Goal: Information Seeking & Learning: Learn about a topic

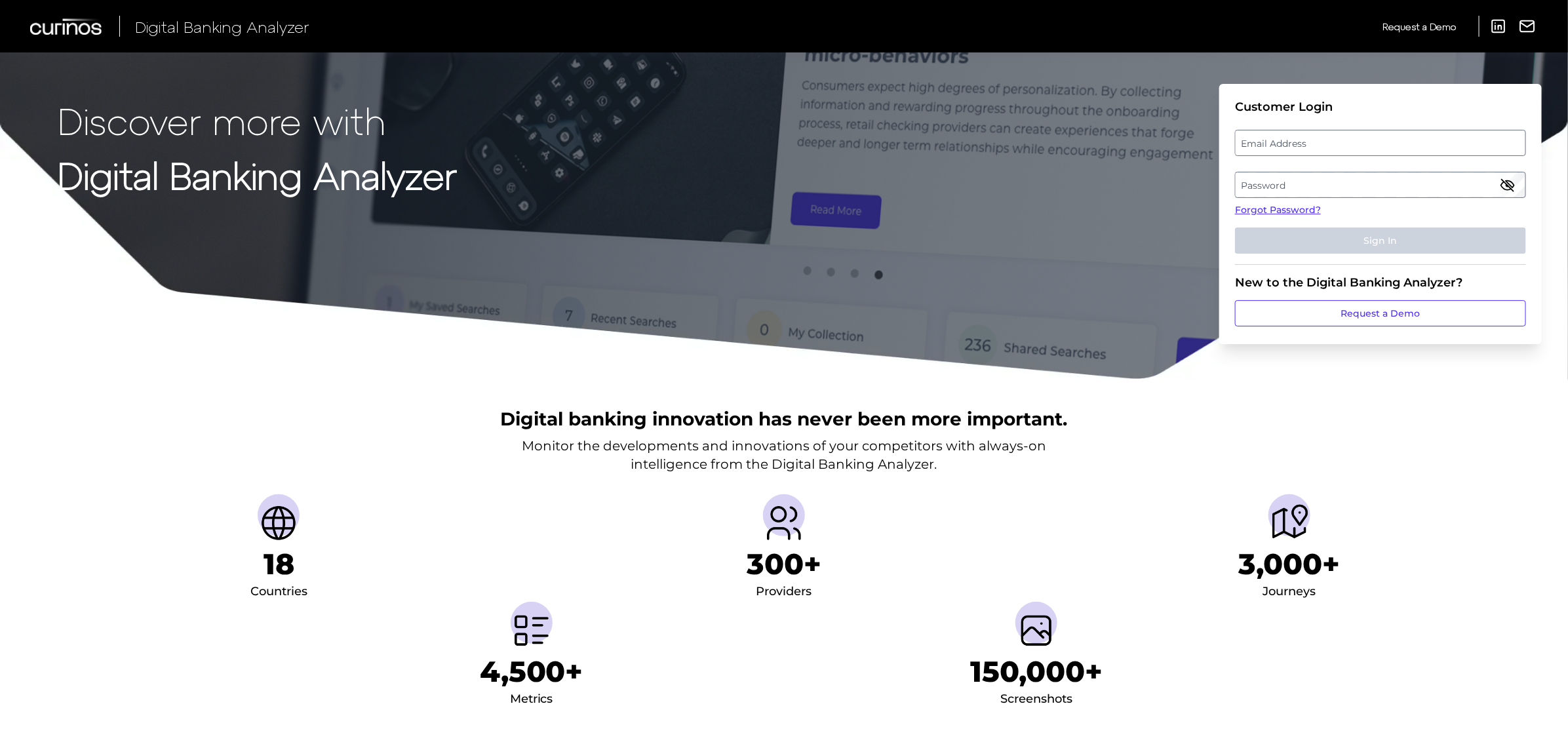
click at [1313, 141] on label "Email Address" at bounding box center [1379, 143] width 289 height 23
click at [1313, 141] on input "email" at bounding box center [1380, 143] width 291 height 26
type input "[EMAIL_ADDRESS][PERSON_NAME][DOMAIN_NAME]"
click at [1280, 192] on label "Password" at bounding box center [1379, 185] width 289 height 23
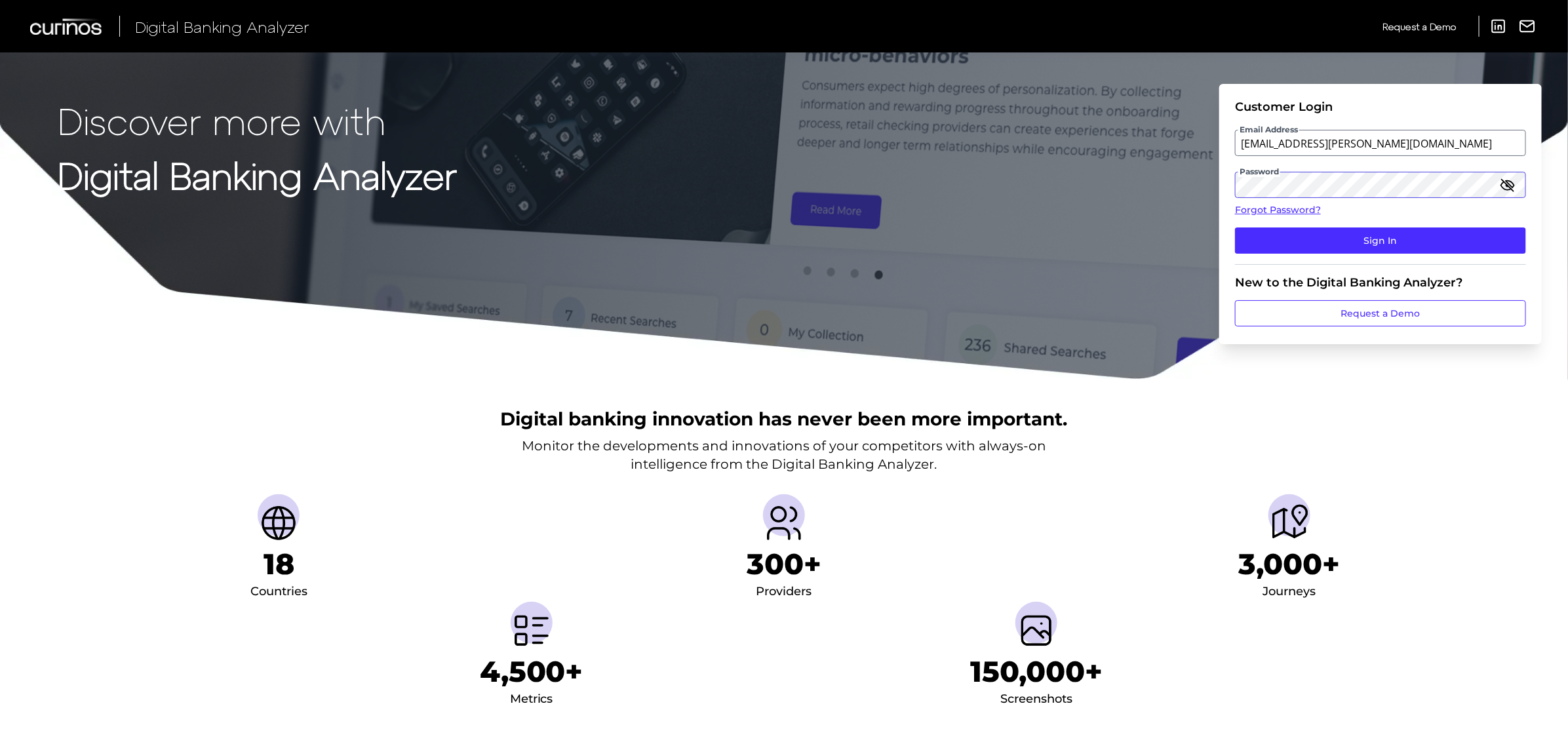
click at [1235, 228] on button "Sign In" at bounding box center [1380, 241] width 291 height 26
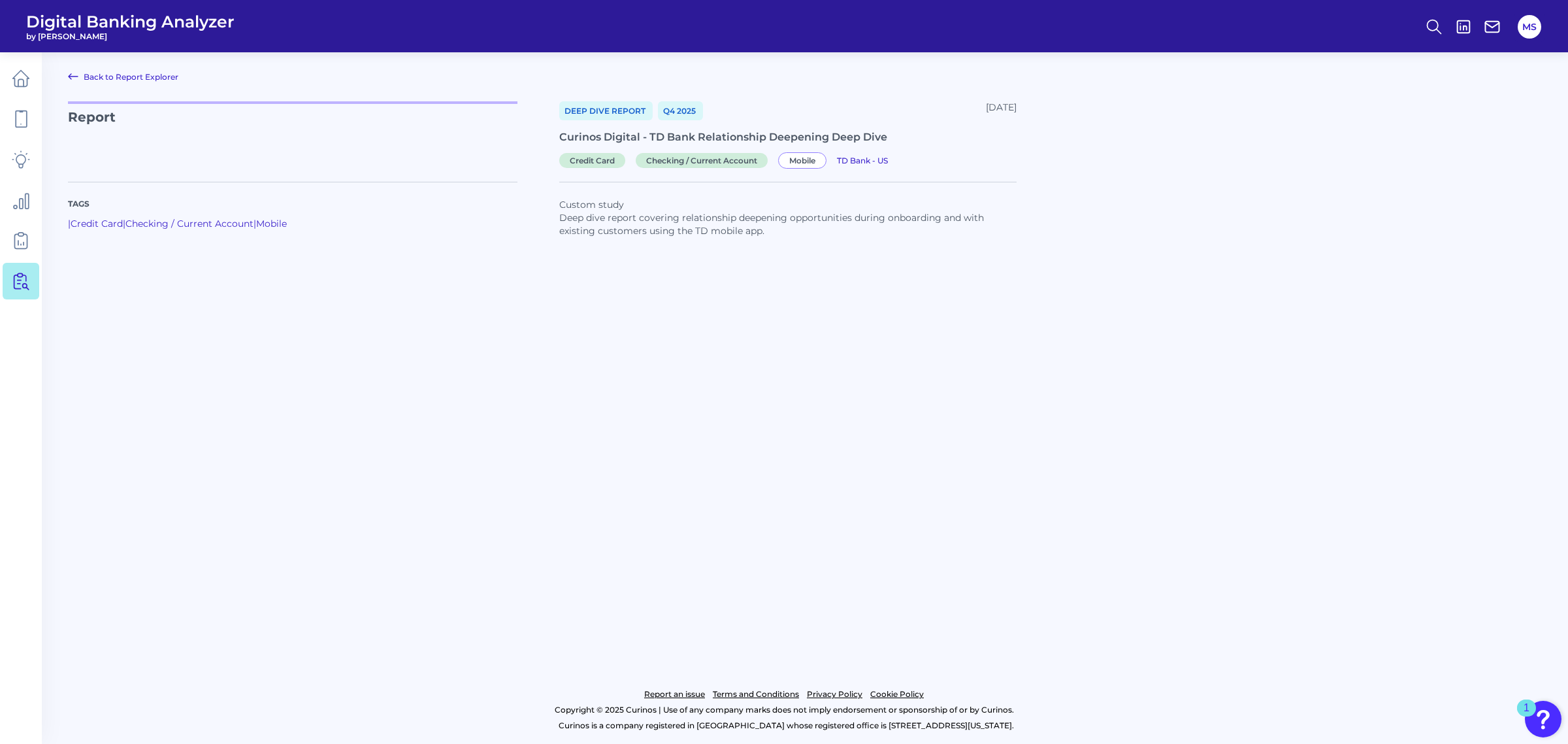
drag, startPoint x: 791, startPoint y: 139, endPoint x: 836, endPoint y: 135, distance: 45.2
click at [791, 139] on div "Curinos Digital - TD Bank Relationship Deepening Deep Dive" at bounding box center [788, 137] width 457 height 12
click at [887, 153] on link "TD Bank - US" at bounding box center [862, 159] width 51 height 12
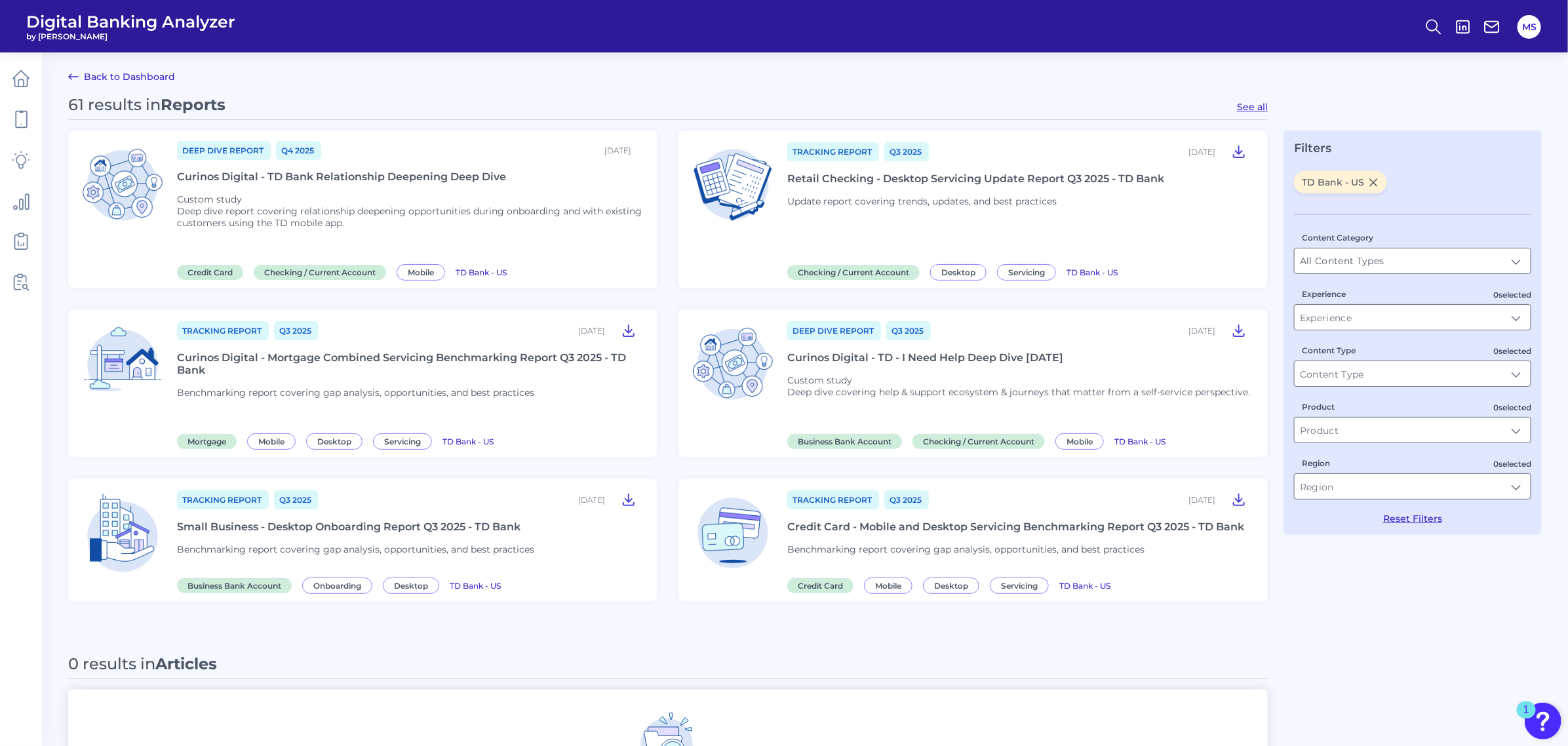
click at [437, 177] on div "Curinos Digital - TD Bank Relationship Deepening Deep Dive" at bounding box center [341, 176] width 329 height 12
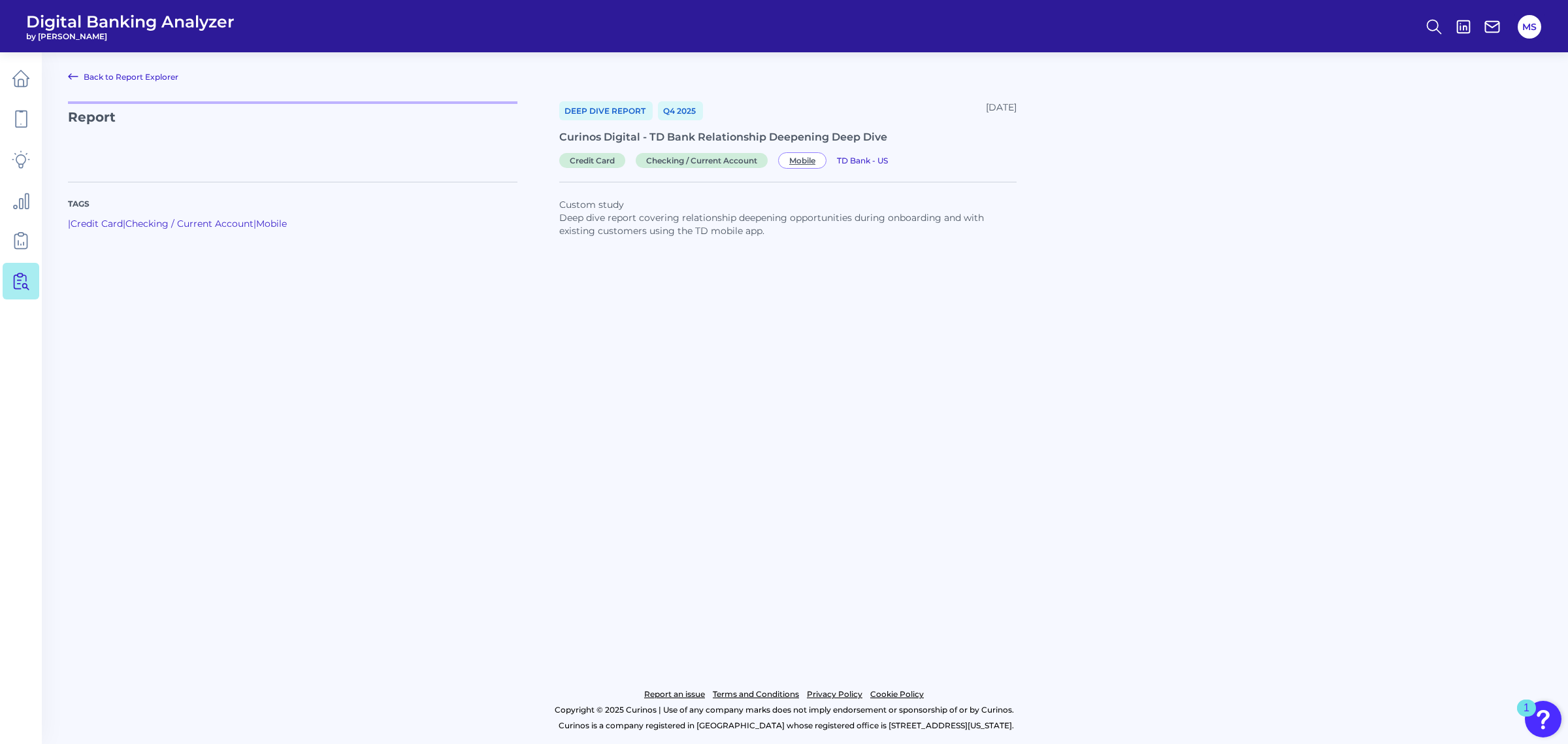
click at [800, 161] on span "Mobile" at bounding box center [803, 161] width 48 height 16
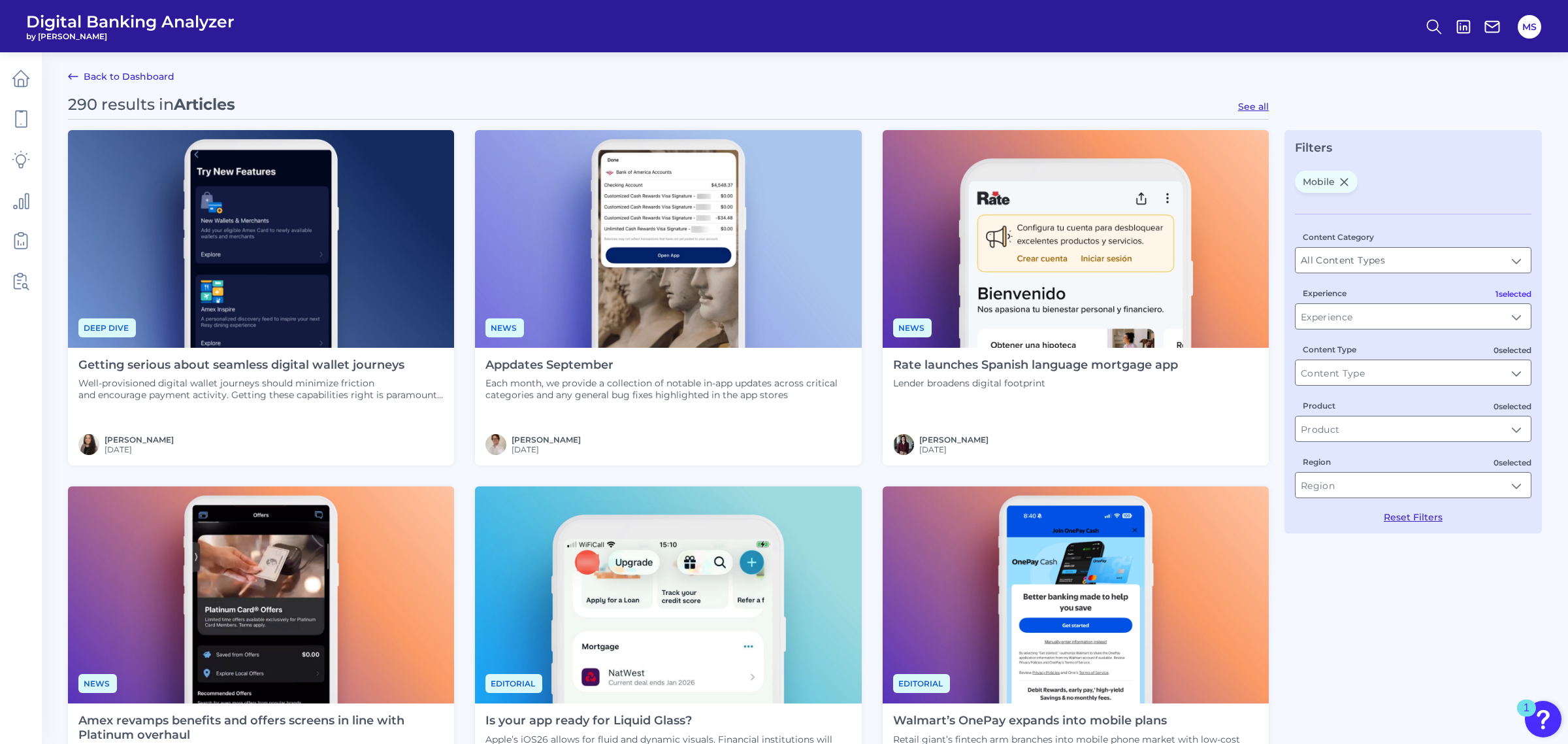
type input "Mobile"
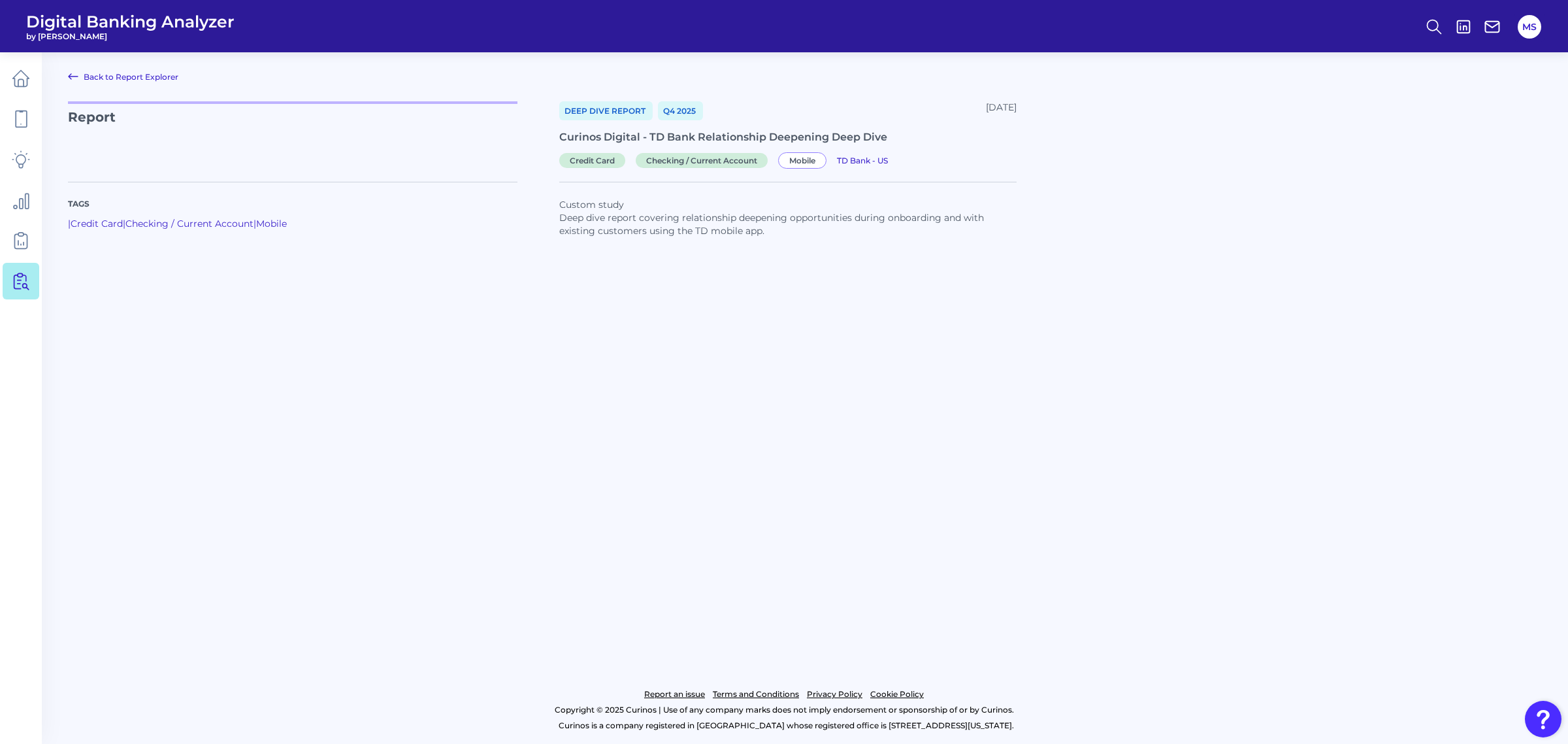
click at [716, 220] on p "Deep dive report covering relationship deepening opportunities during onboardin…" at bounding box center [788, 224] width 457 height 26
click at [560, 212] on p "Deep dive report covering relationship deepening opportunities during onboardin…" at bounding box center [788, 224] width 457 height 26
drag, startPoint x: 562, startPoint y: 204, endPoint x: 616, endPoint y: 224, distance: 57.6
click at [616, 224] on div "Tags | Credit Card | Checking / Current Account | Mobile Custom study Deep dive…" at bounding box center [805, 208] width 1474 height 84
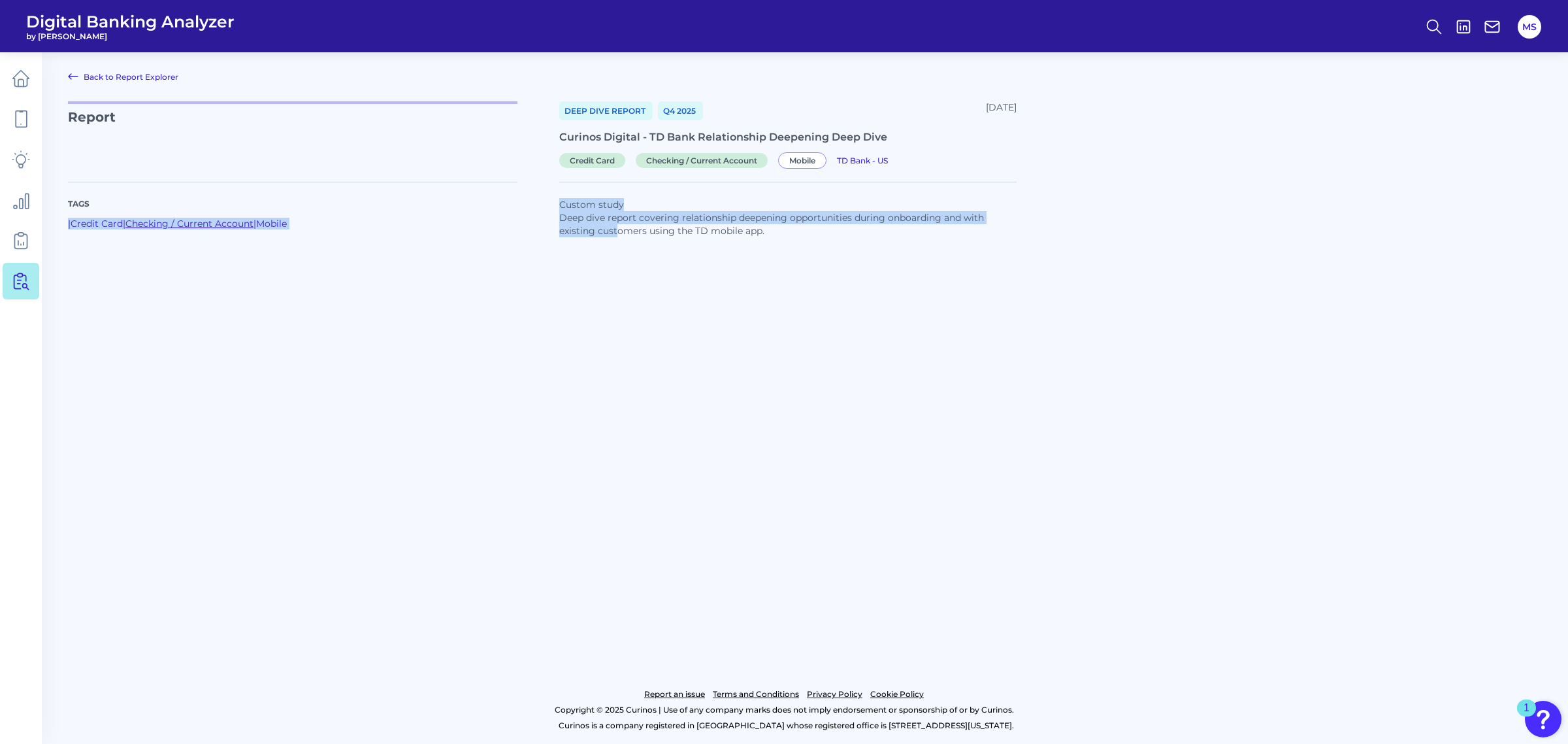
click at [204, 221] on link "Checking / Current Account" at bounding box center [189, 223] width 128 height 12
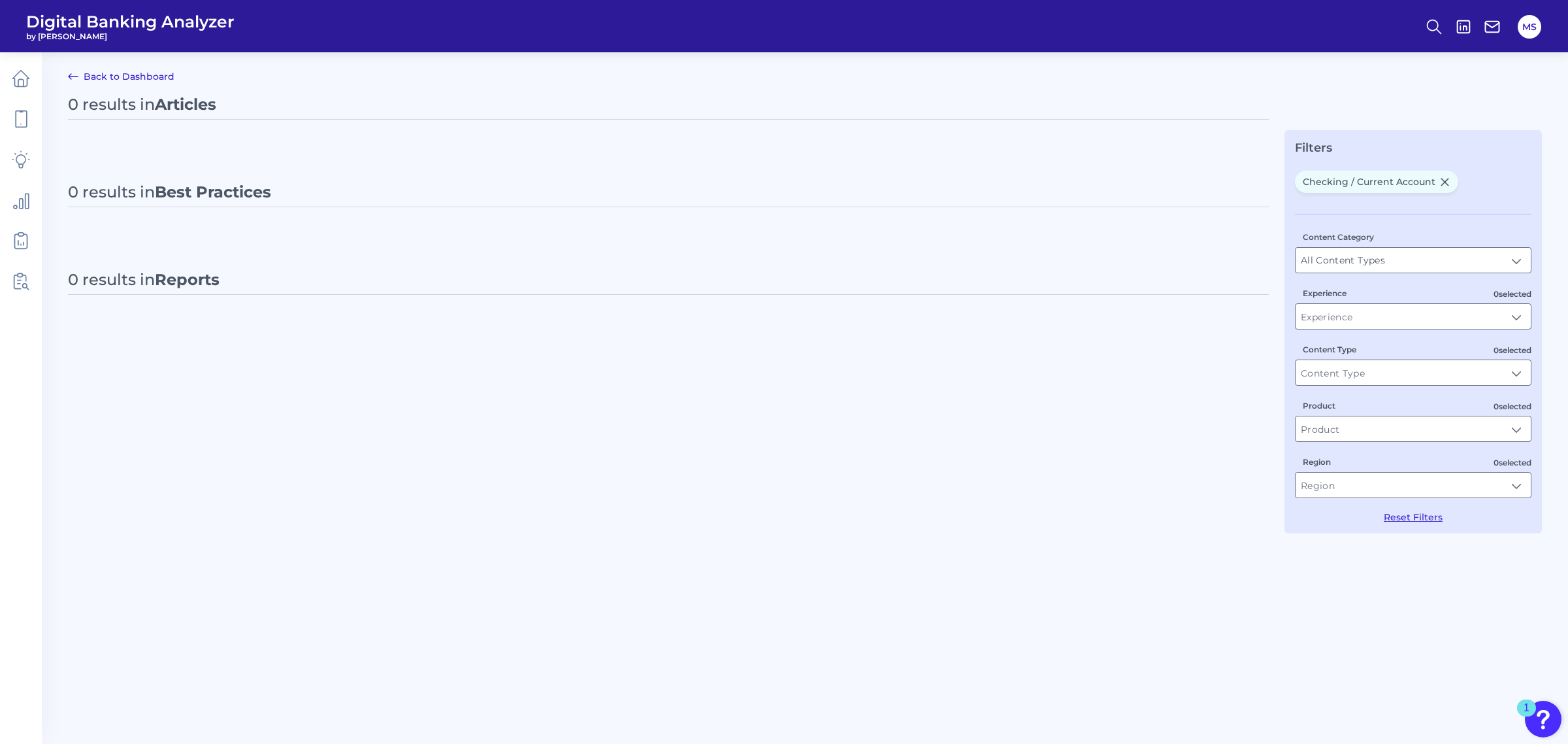
type input "Checking / Current Account"
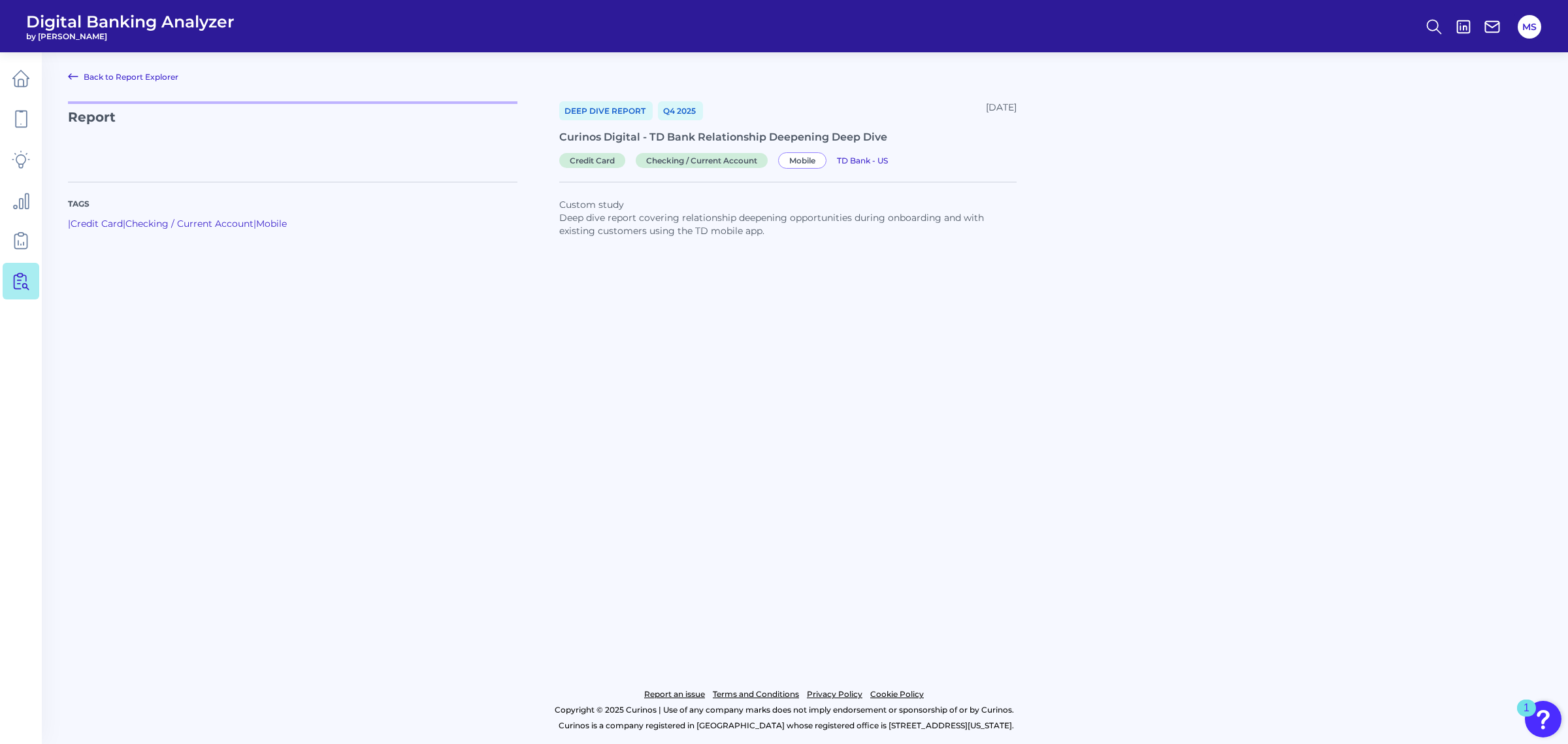
click at [599, 108] on span "Deep Dive Report" at bounding box center [606, 110] width 94 height 19
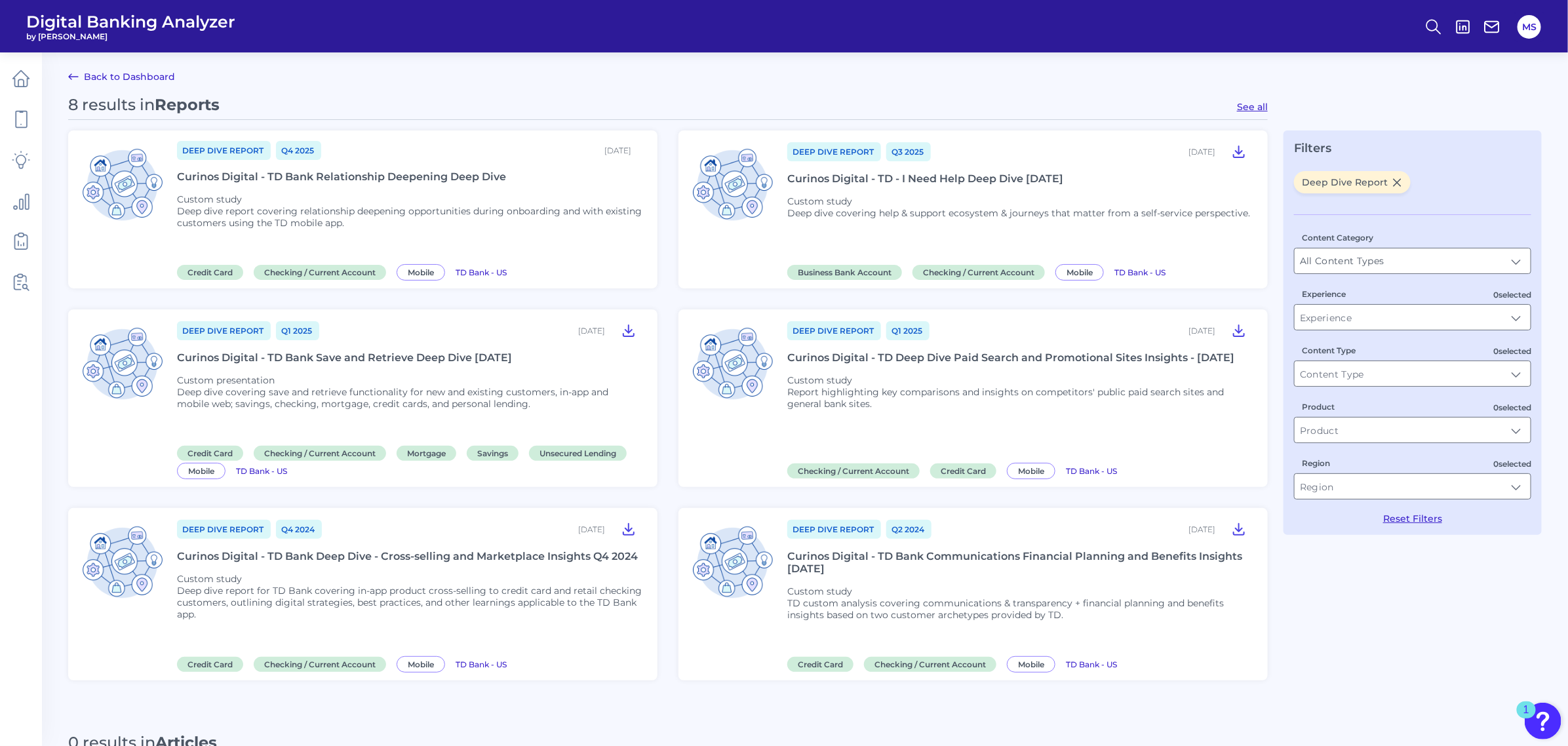
click at [436, 205] on p "Deep dive report covering relationship deepening opportunities during onboardin…" at bounding box center [409, 216] width 465 height 23
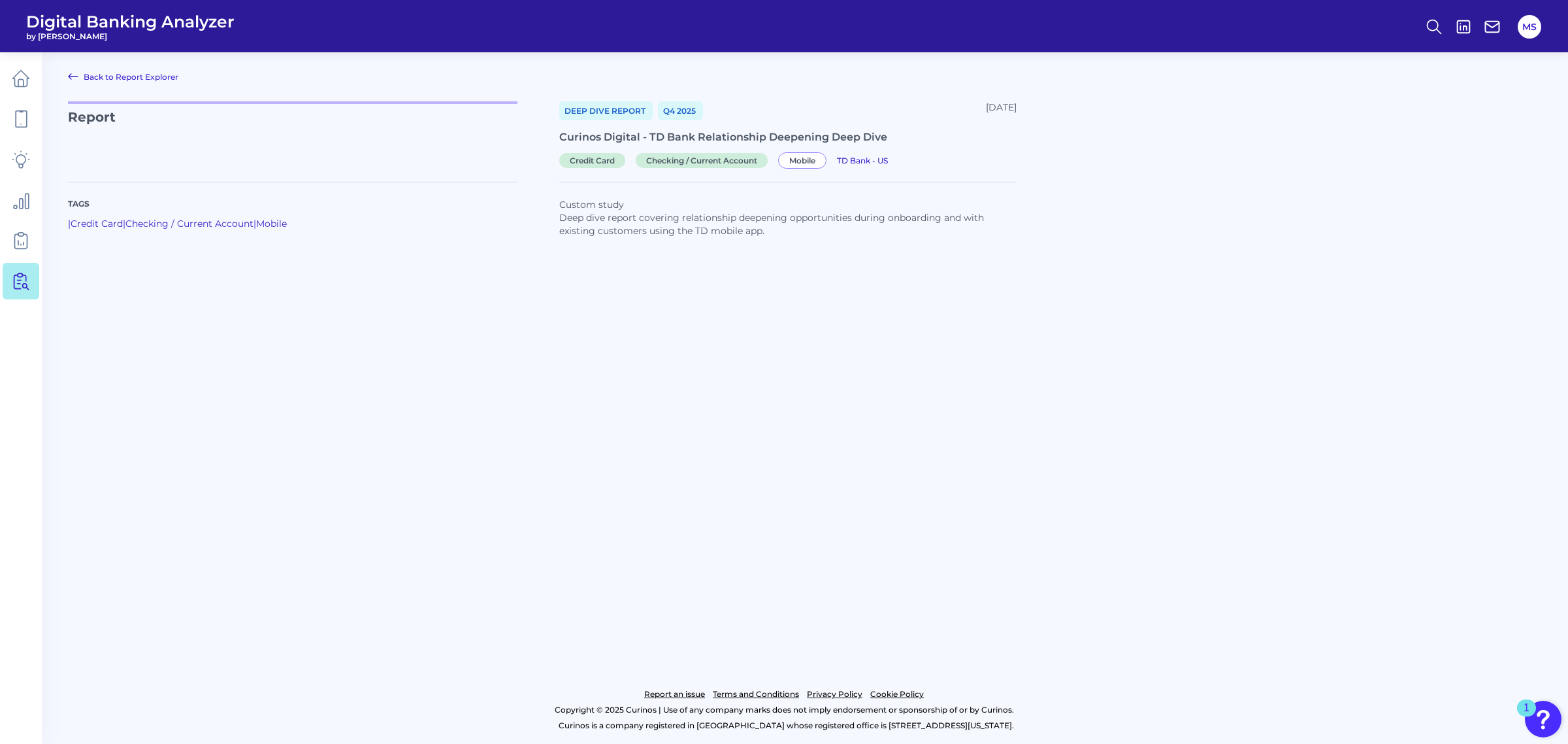
click at [773, 132] on div "Curinos Digital - TD Bank Relationship Deepening Deep Dive" at bounding box center [788, 137] width 457 height 12
drag, startPoint x: 570, startPoint y: 208, endPoint x: 749, endPoint y: 228, distance: 180.1
click at [758, 222] on div "Custom study Deep dive report covering relationship deepening opportunities dur…" at bounding box center [788, 224] width 457 height 53
click at [749, 228] on p "Deep dive report covering relationship deepening opportunities during onboardin…" at bounding box center [788, 224] width 457 height 26
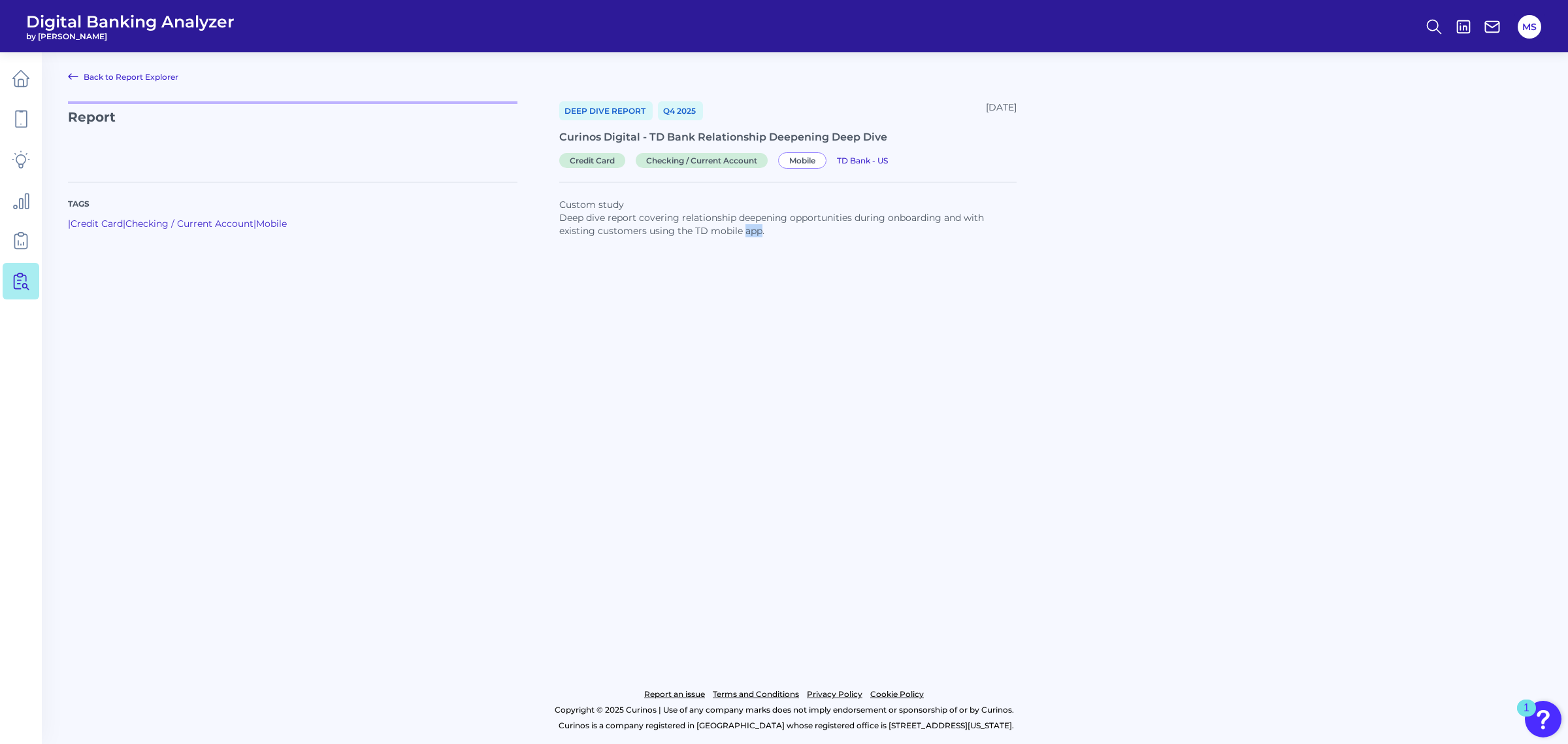
click at [749, 228] on p "Deep dive report covering relationship deepening opportunities during onboardin…" at bounding box center [788, 224] width 457 height 26
